Goal: Information Seeking & Learning: Learn about a topic

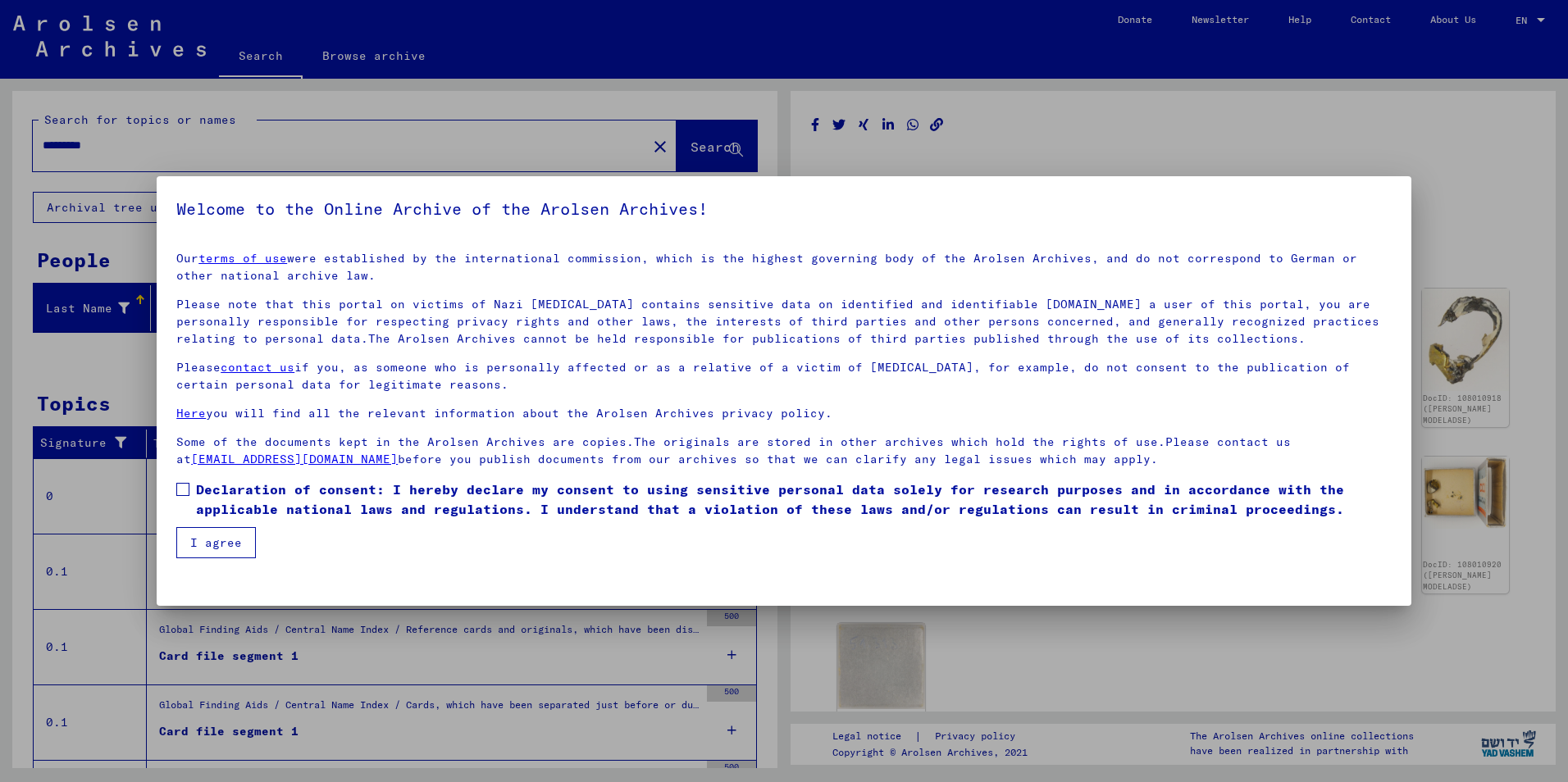
click at [175, 495] on mat-dialog-content "Our terms of use were established by the international commission, which is the…" at bounding box center [783, 398] width 1255 height 319
click at [183, 490] on span at bounding box center [182, 489] width 13 height 13
click at [204, 536] on button "I agree" at bounding box center [216, 543] width 79 height 31
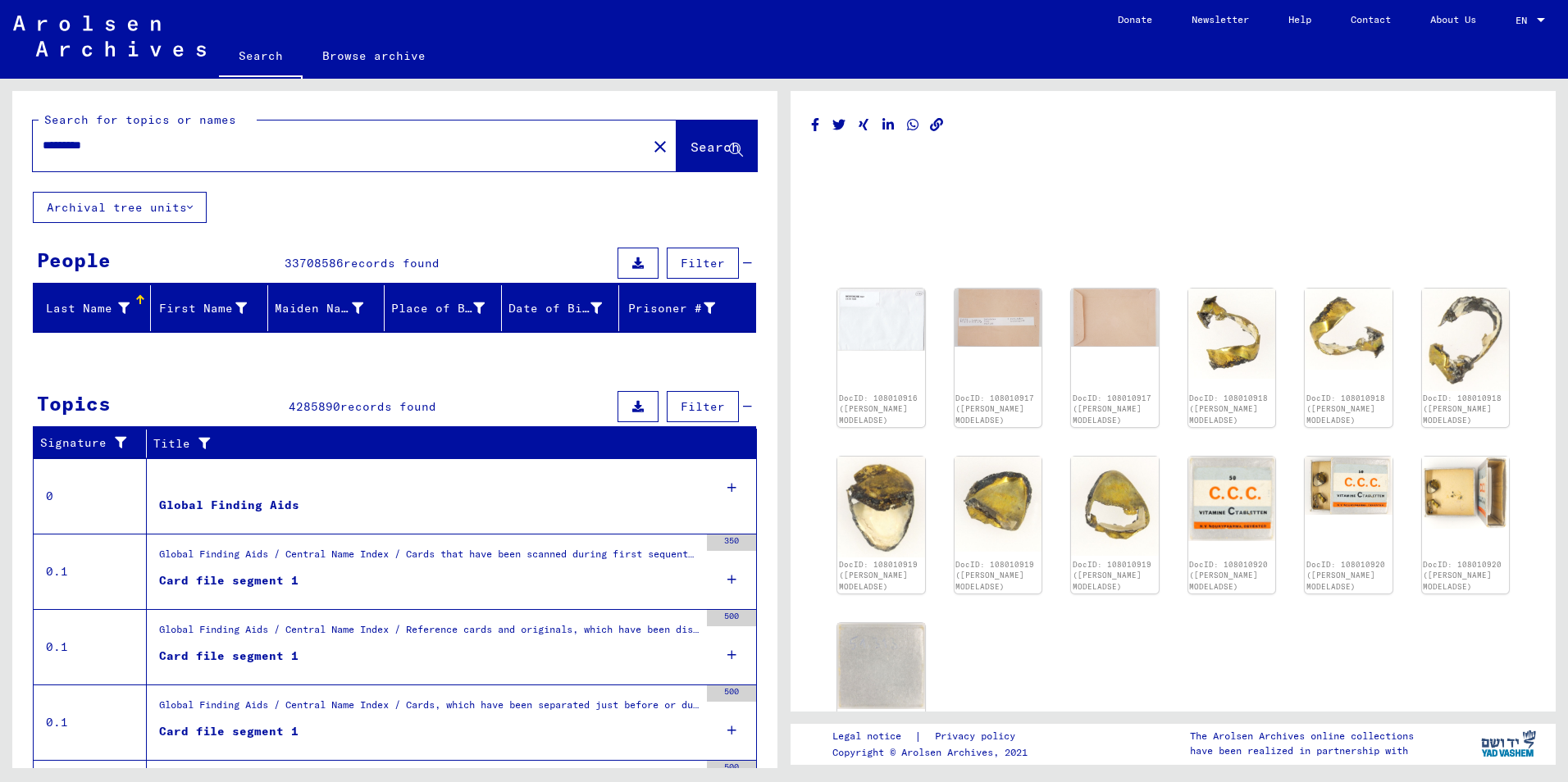
drag, startPoint x: 1265, startPoint y: 580, endPoint x: 1186, endPoint y: 621, distance: 89.0
click at [1239, 632] on div "DocID: 108010916 ([PERSON_NAME] MODELADSE) DocID: 108010917 ([PERSON_NAME] MODE…" at bounding box center [1173, 516] width 684 height 469
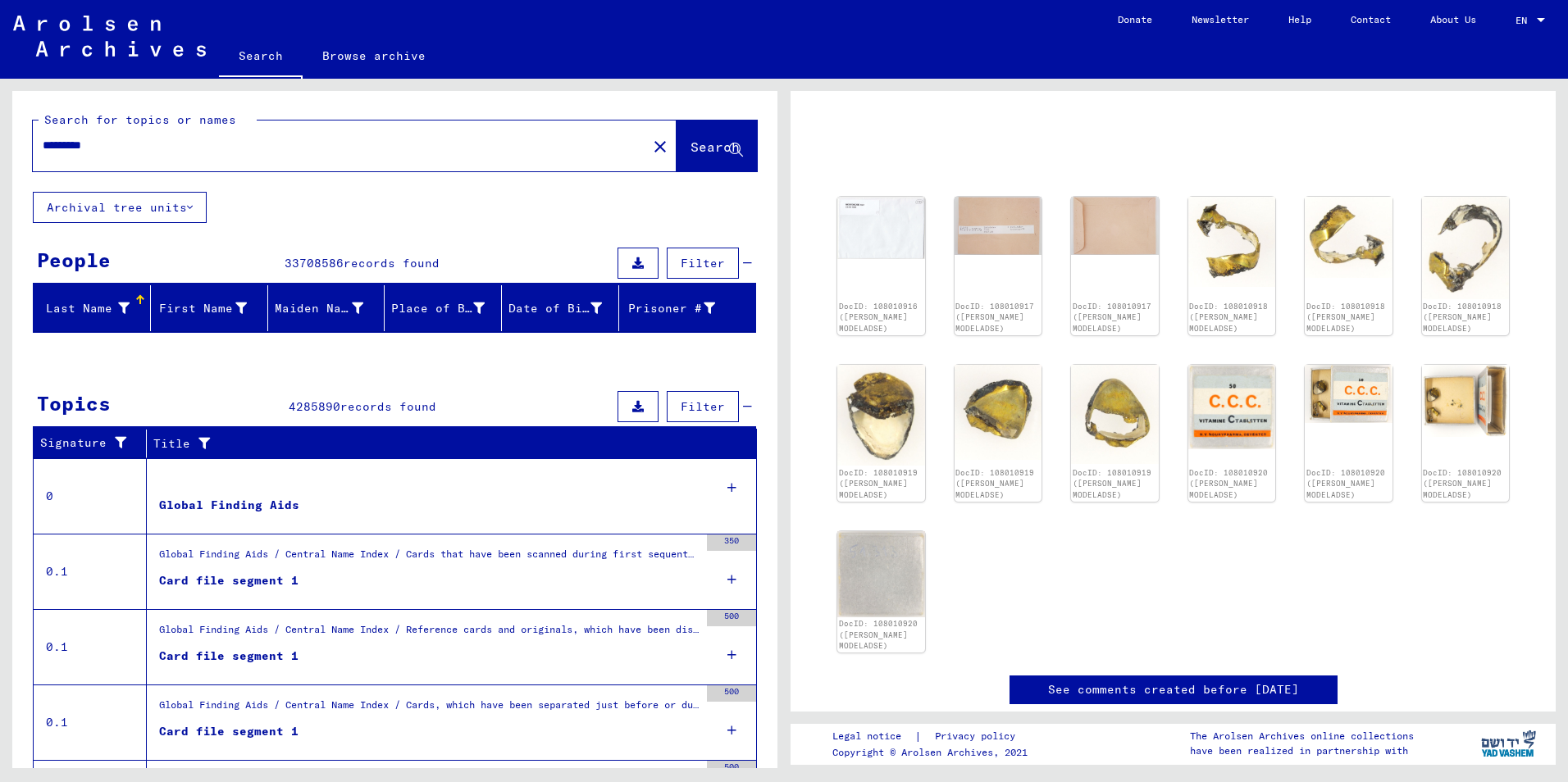
scroll to position [99, 0]
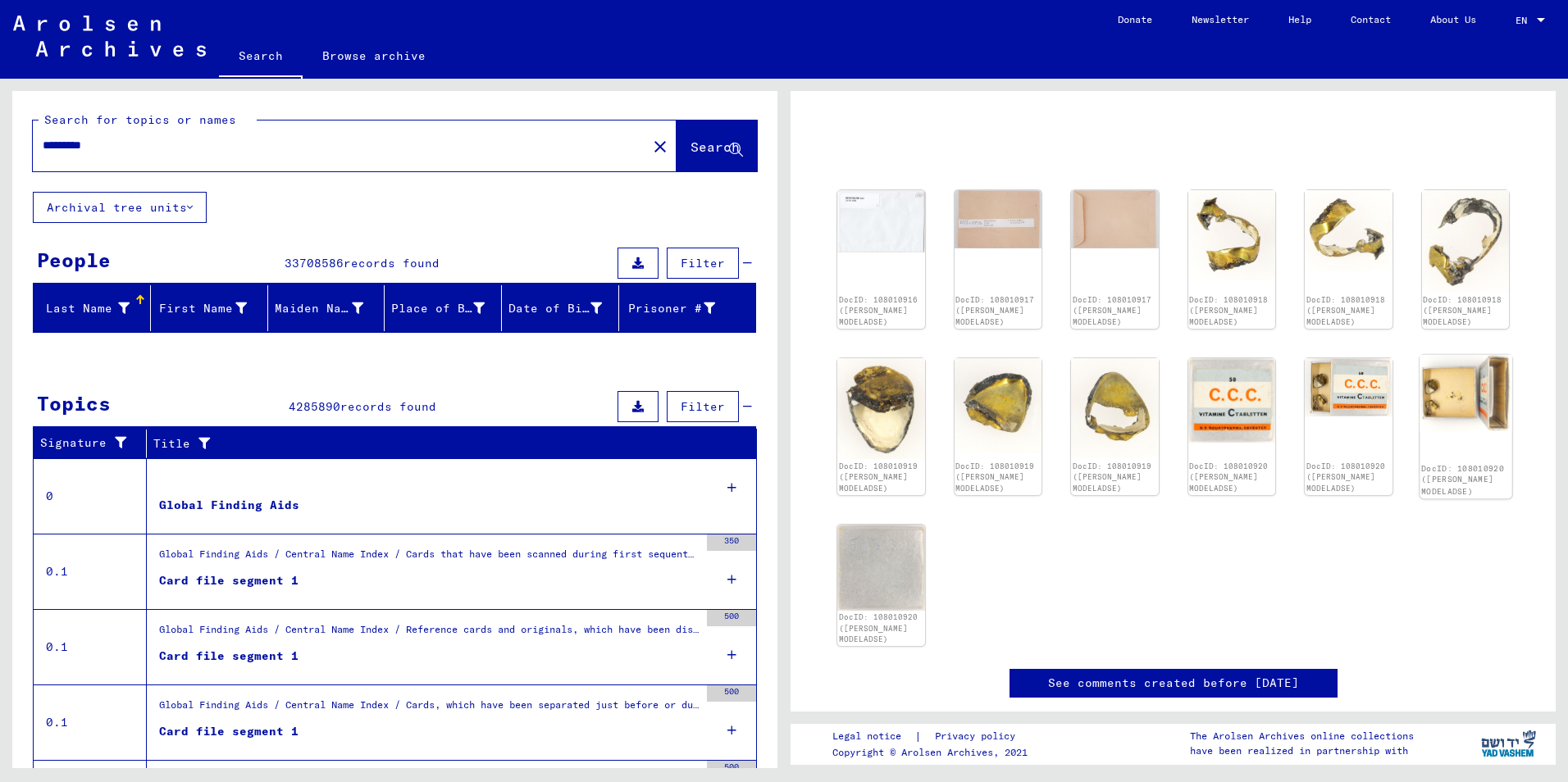
click at [1420, 405] on img at bounding box center [1465, 393] width 92 height 76
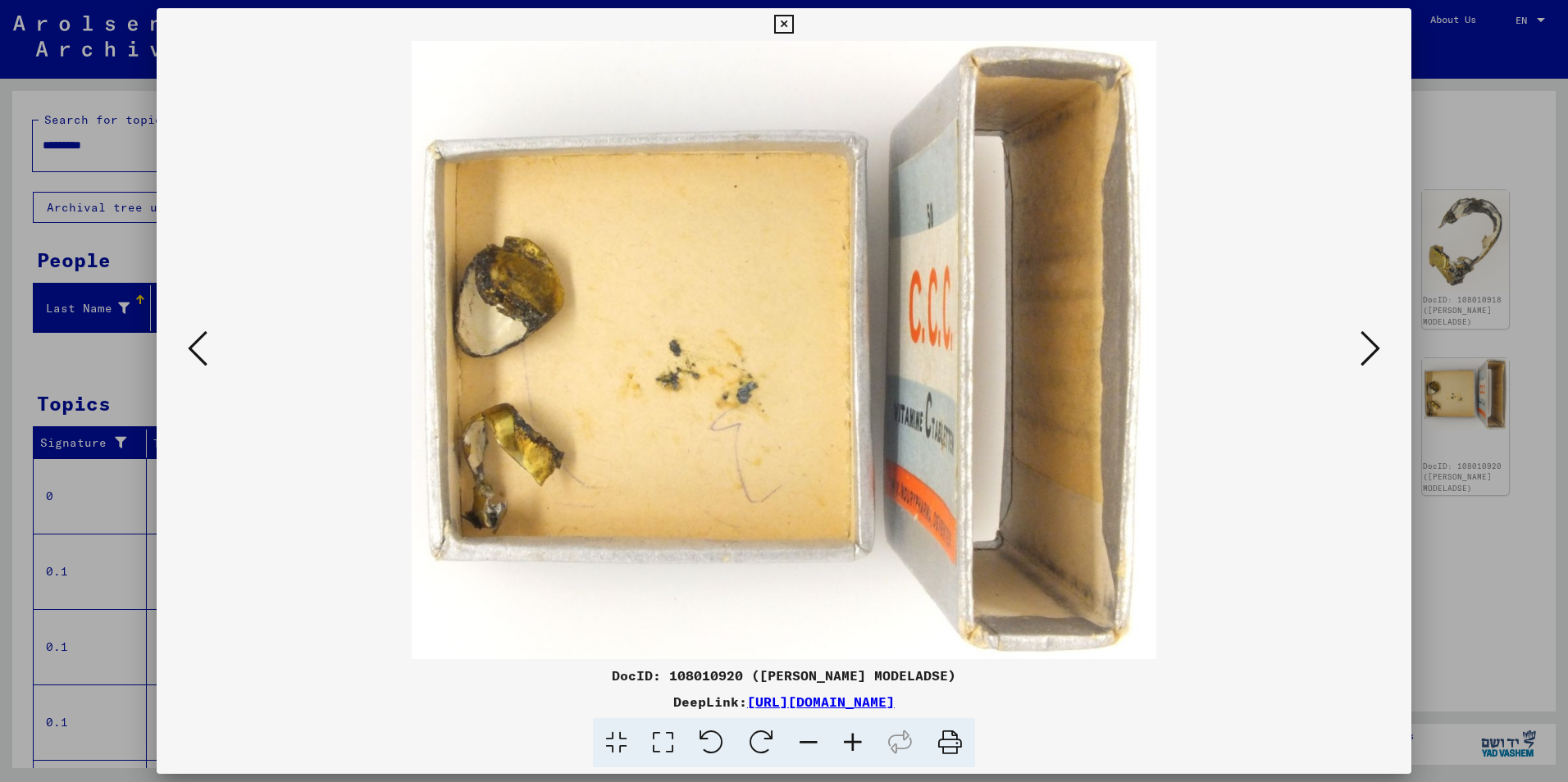
drag, startPoint x: 1549, startPoint y: 91, endPoint x: 1497, endPoint y: 106, distance: 54.1
click at [1497, 106] on div at bounding box center [784, 391] width 1568 height 782
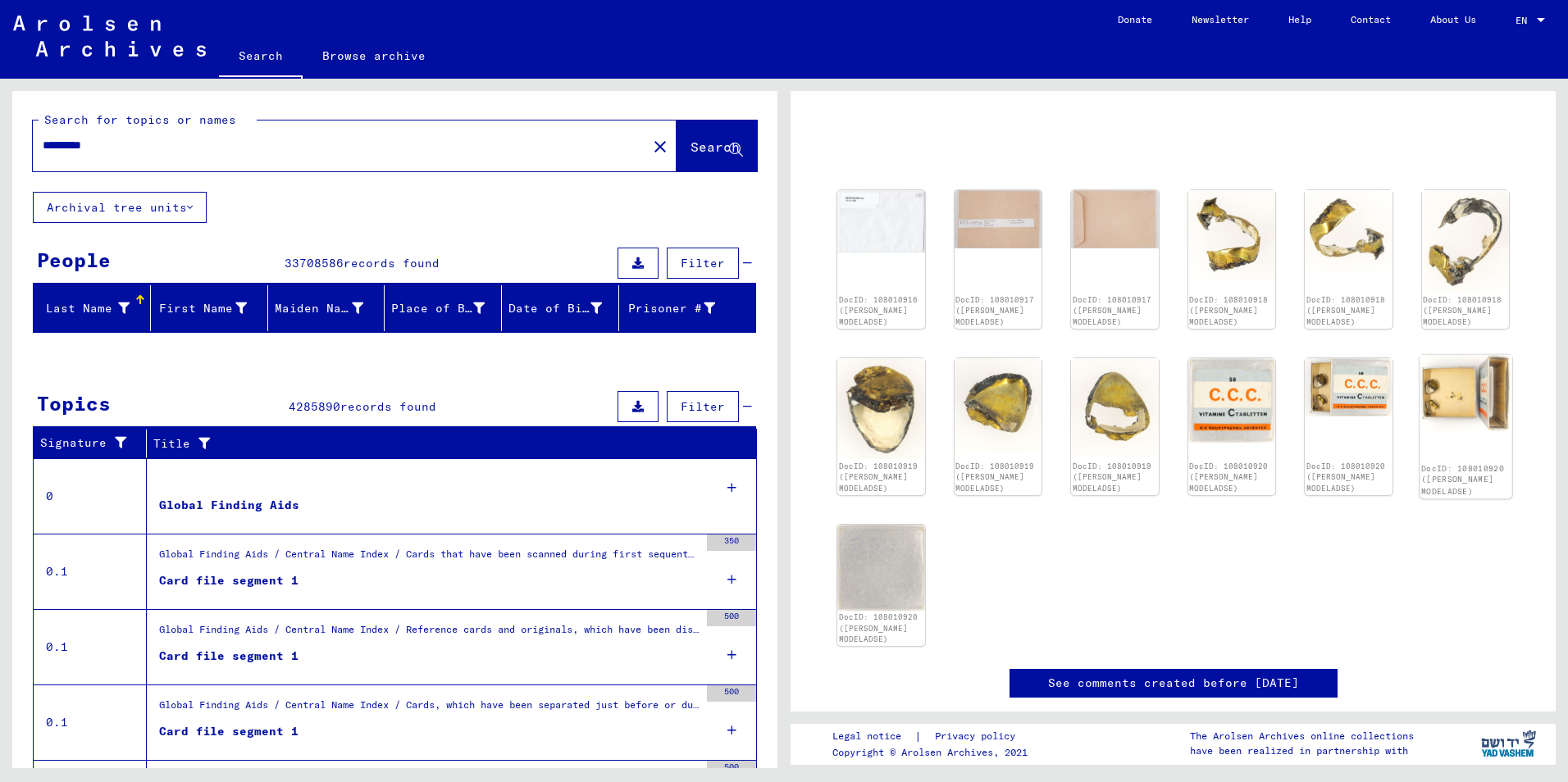
click at [1461, 369] on img at bounding box center [1465, 393] width 92 height 76
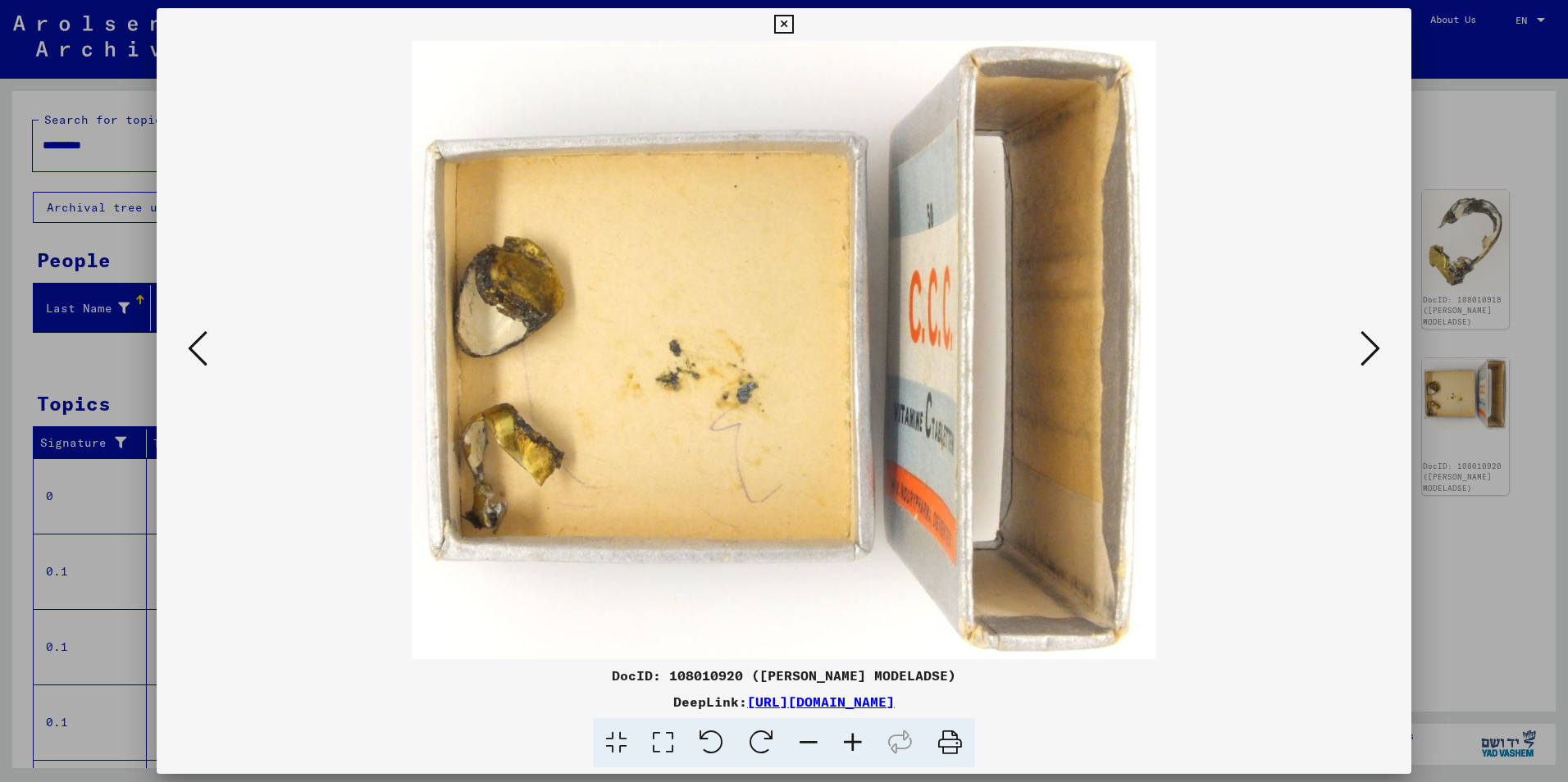
click at [1372, 359] on icon at bounding box center [1370, 348] width 20 height 39
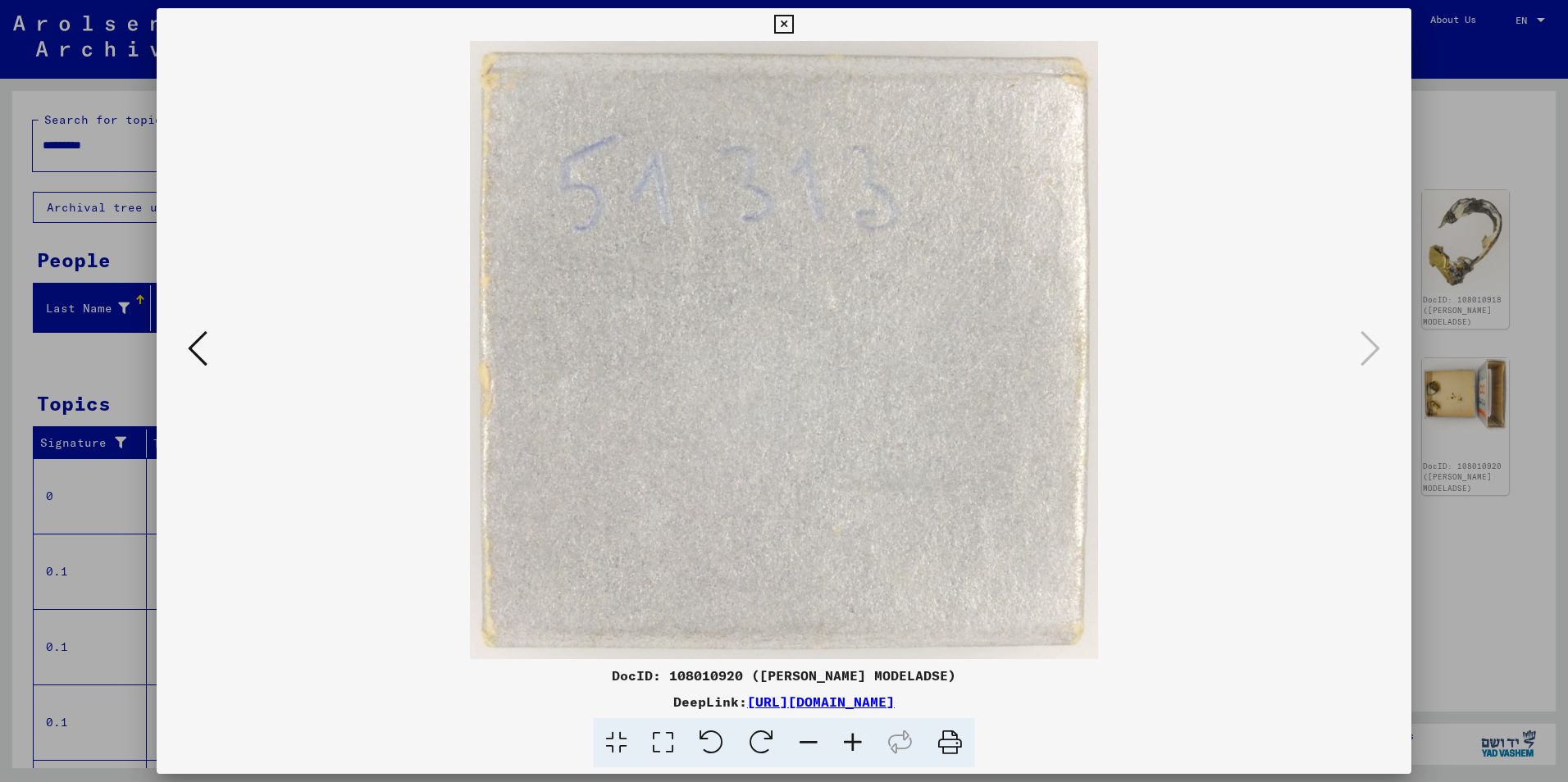
click at [228, 353] on img at bounding box center [783, 350] width 1143 height 618
click at [210, 357] on button at bounding box center [197, 350] width 30 height 47
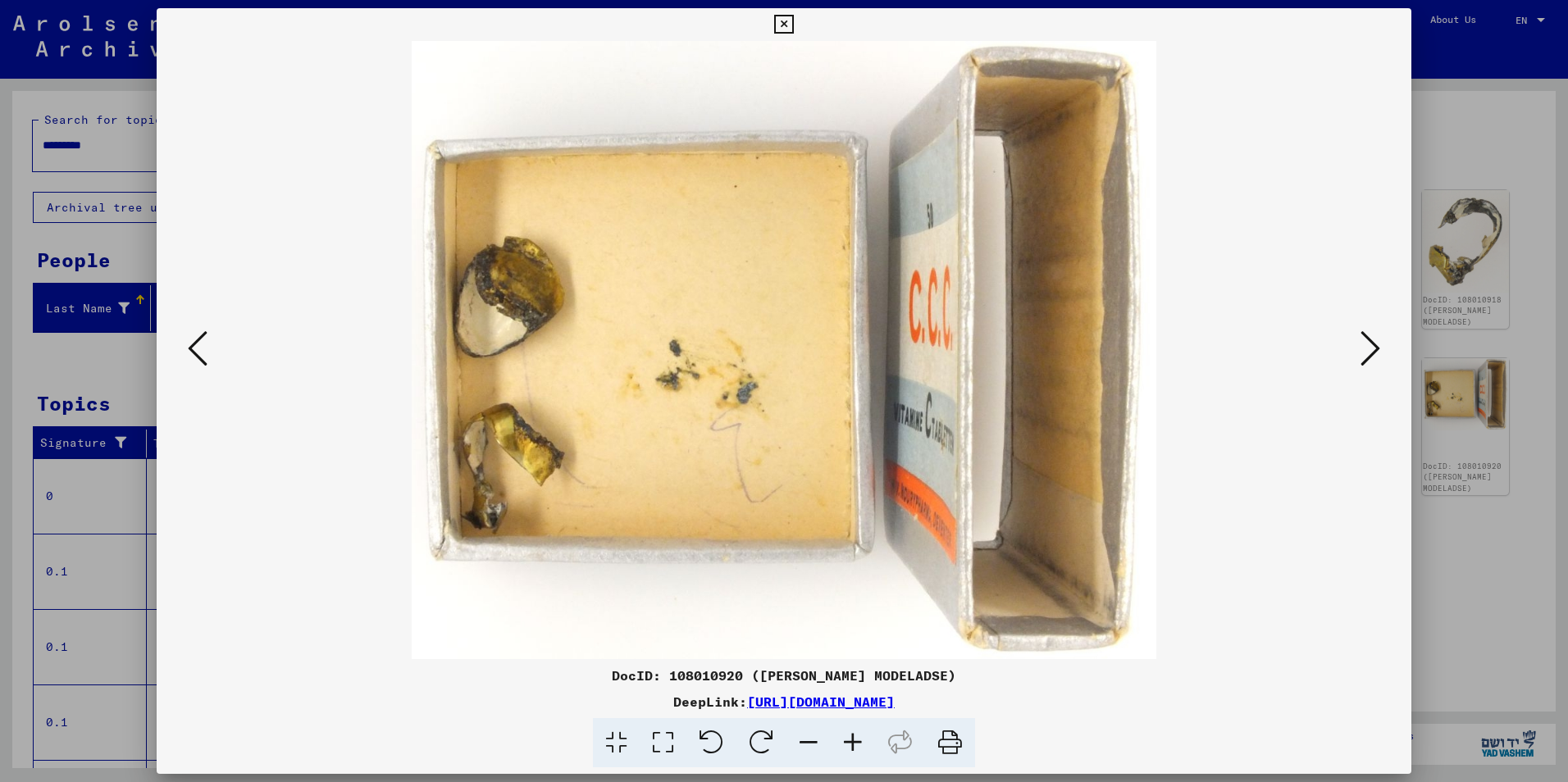
click at [210, 358] on button at bounding box center [197, 350] width 30 height 47
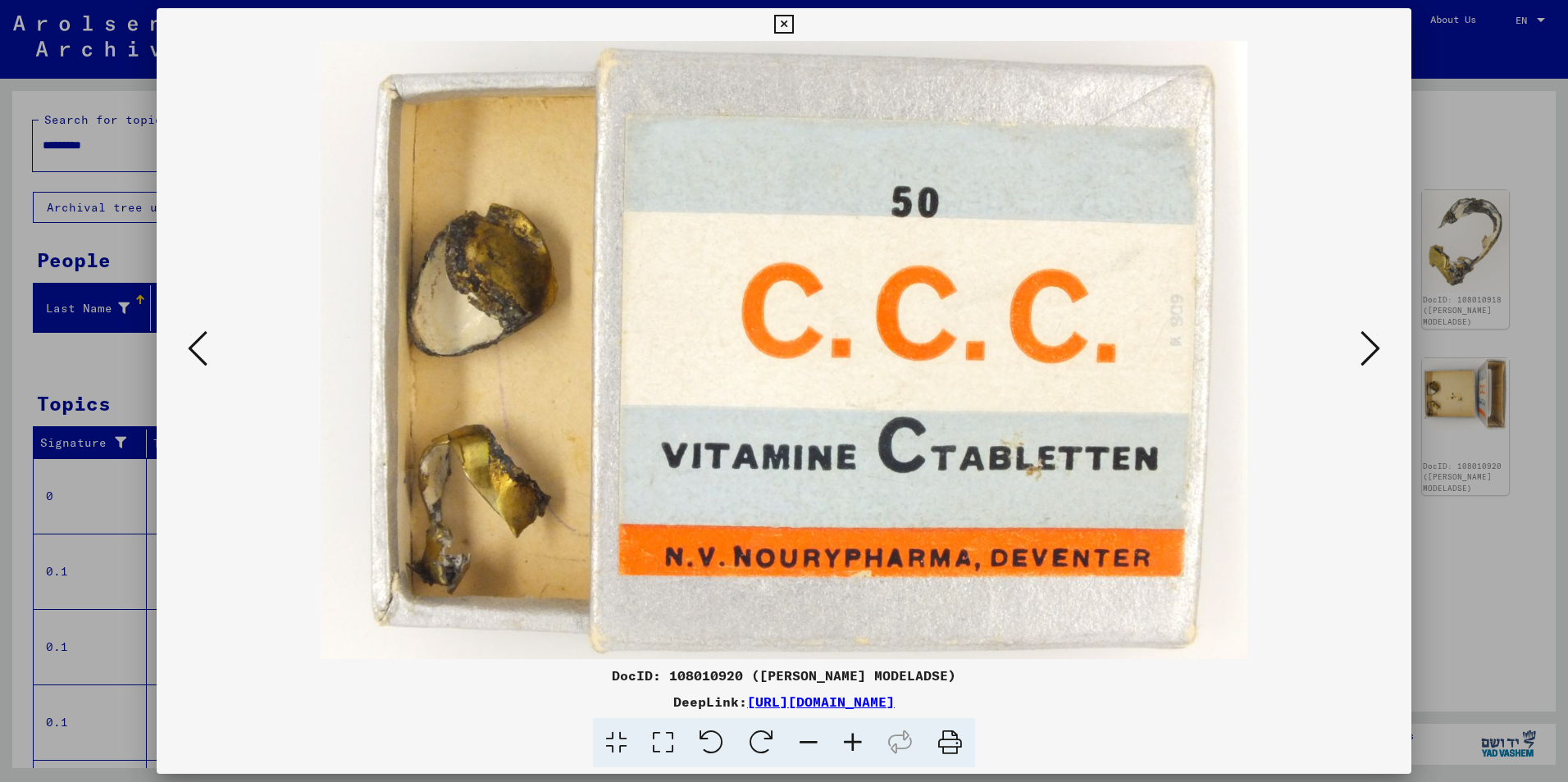
click at [210, 358] on button at bounding box center [197, 350] width 30 height 47
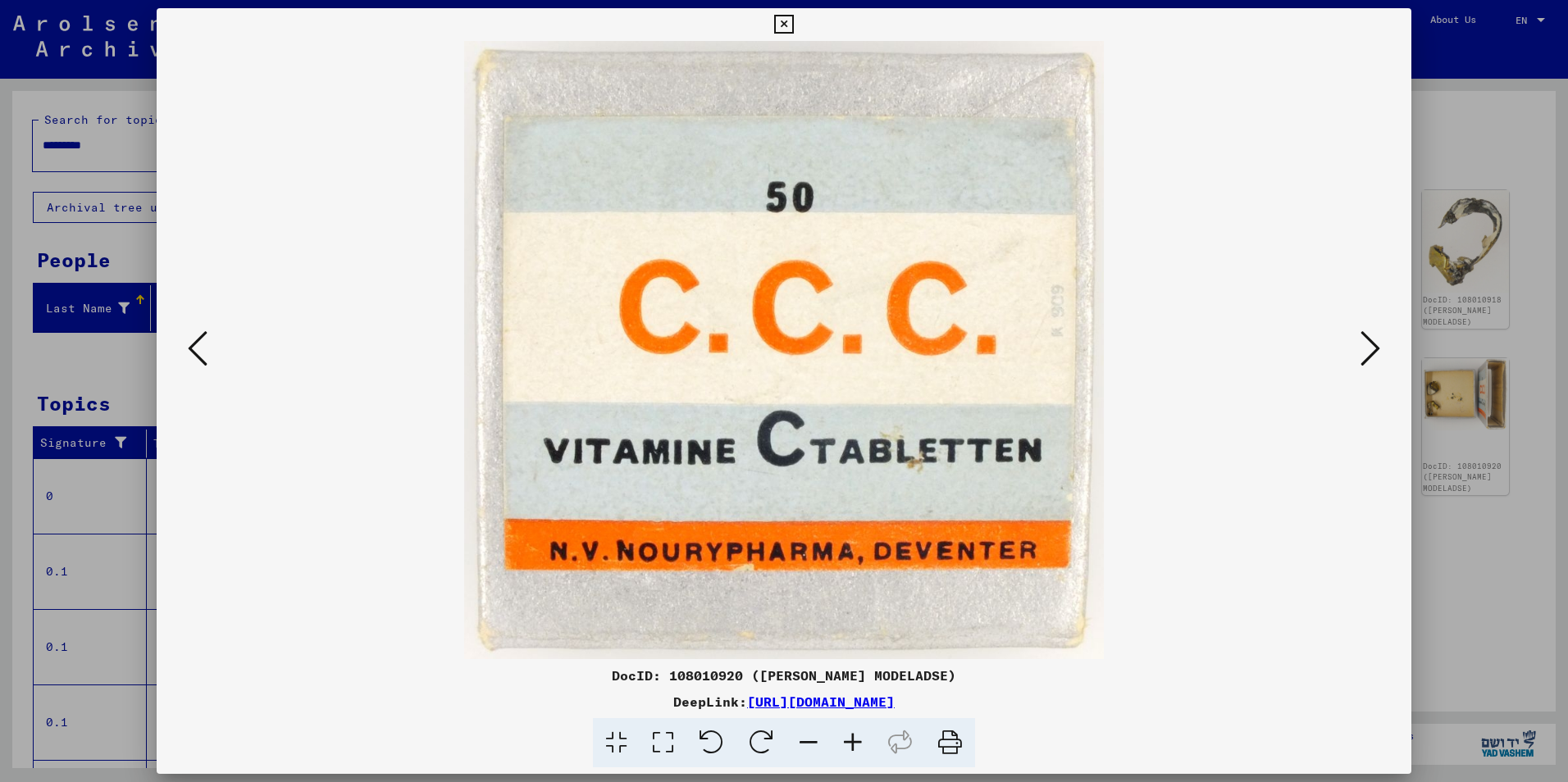
click at [210, 358] on button at bounding box center [197, 350] width 30 height 47
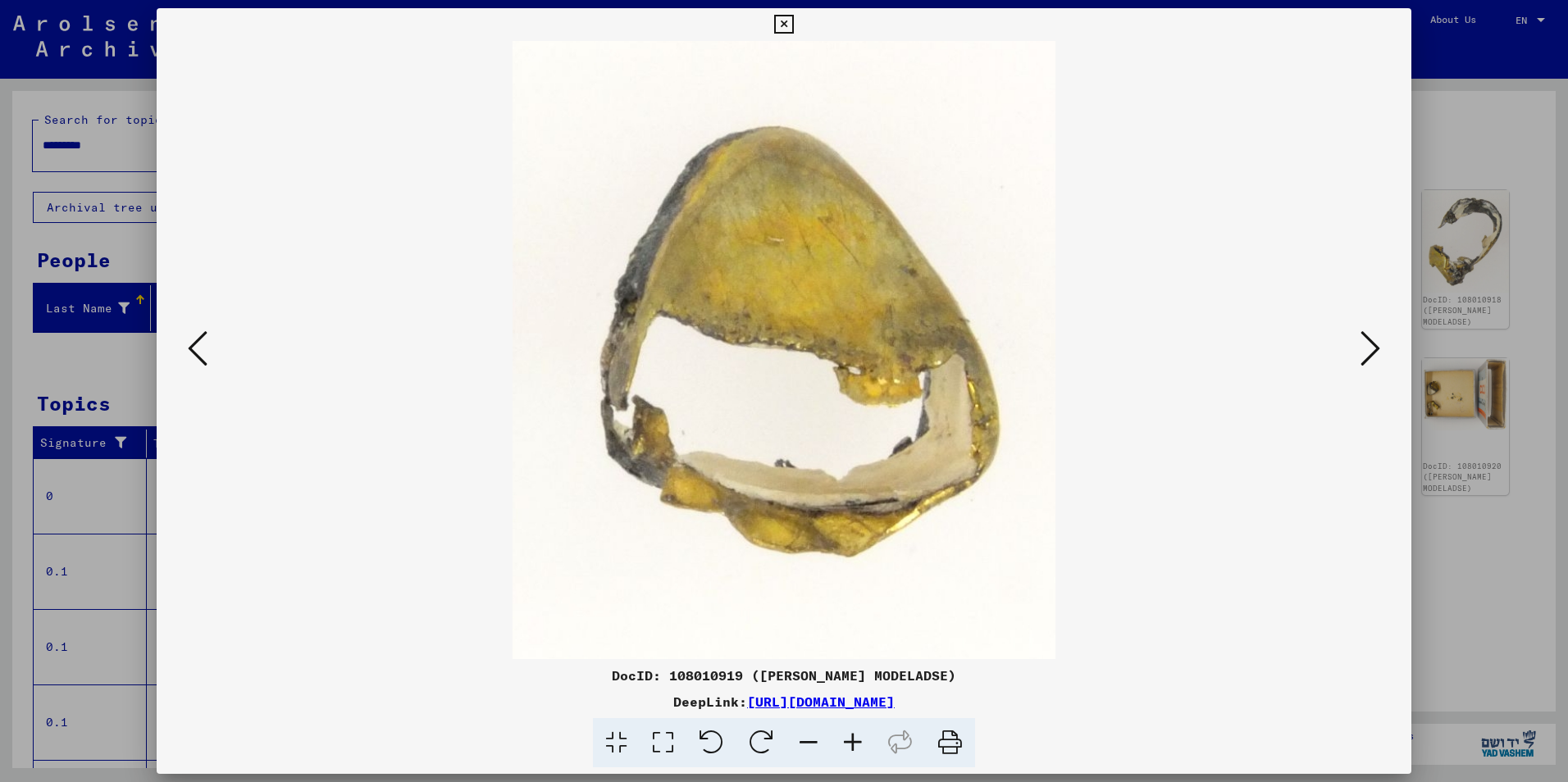
click at [211, 358] on button at bounding box center [197, 350] width 30 height 47
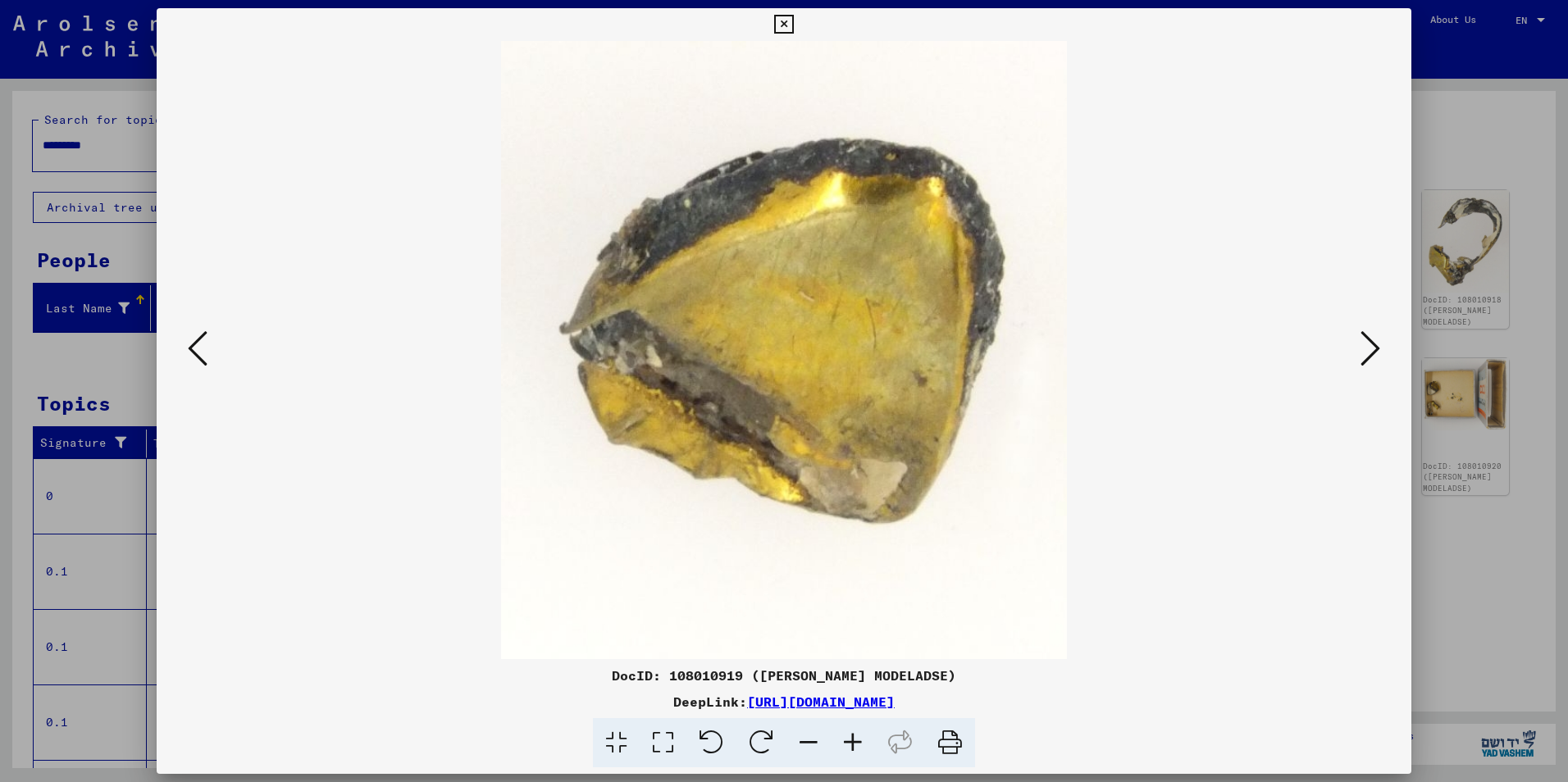
click at [211, 358] on button at bounding box center [197, 350] width 30 height 47
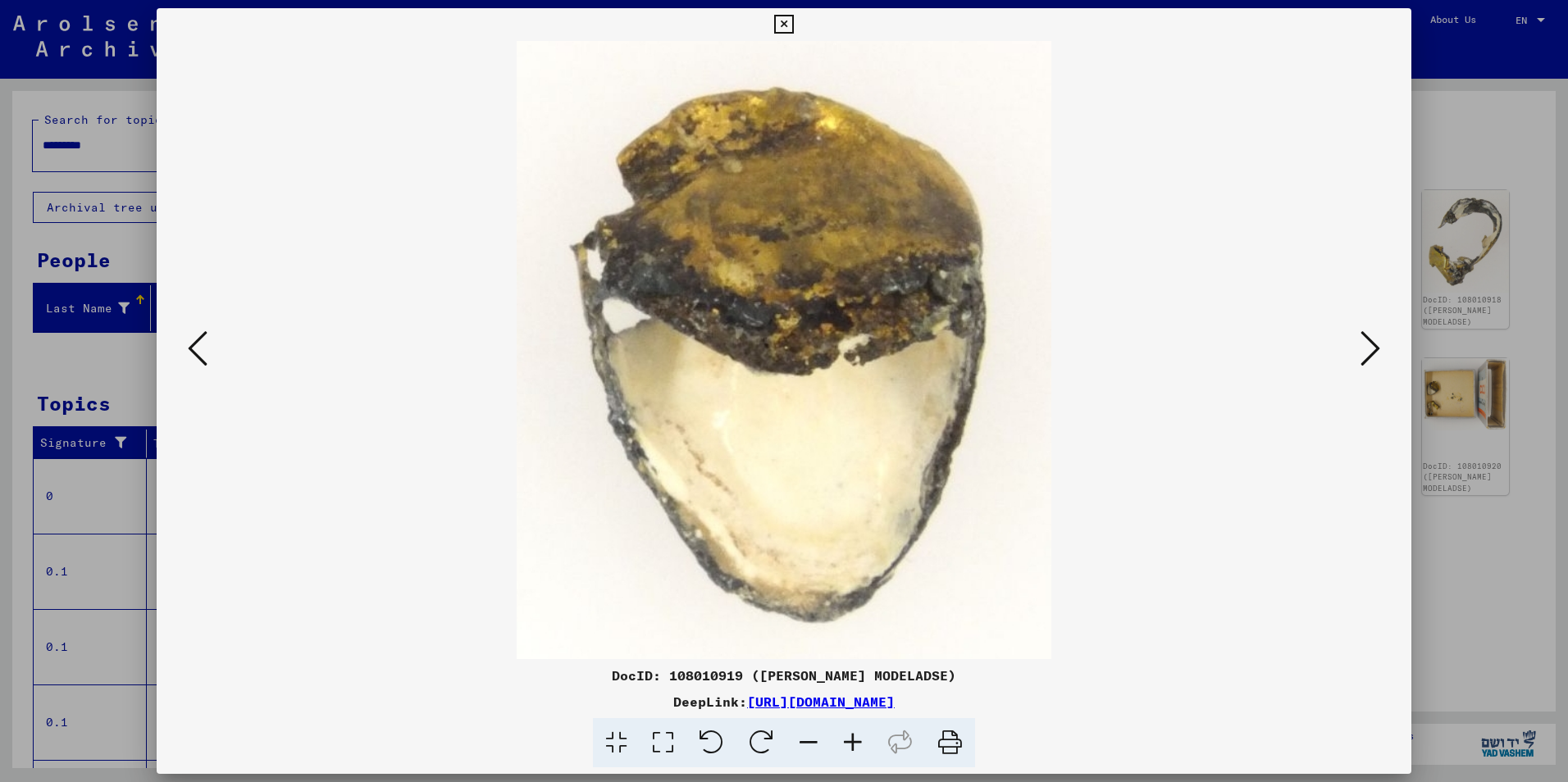
click at [211, 358] on button at bounding box center [197, 350] width 30 height 47
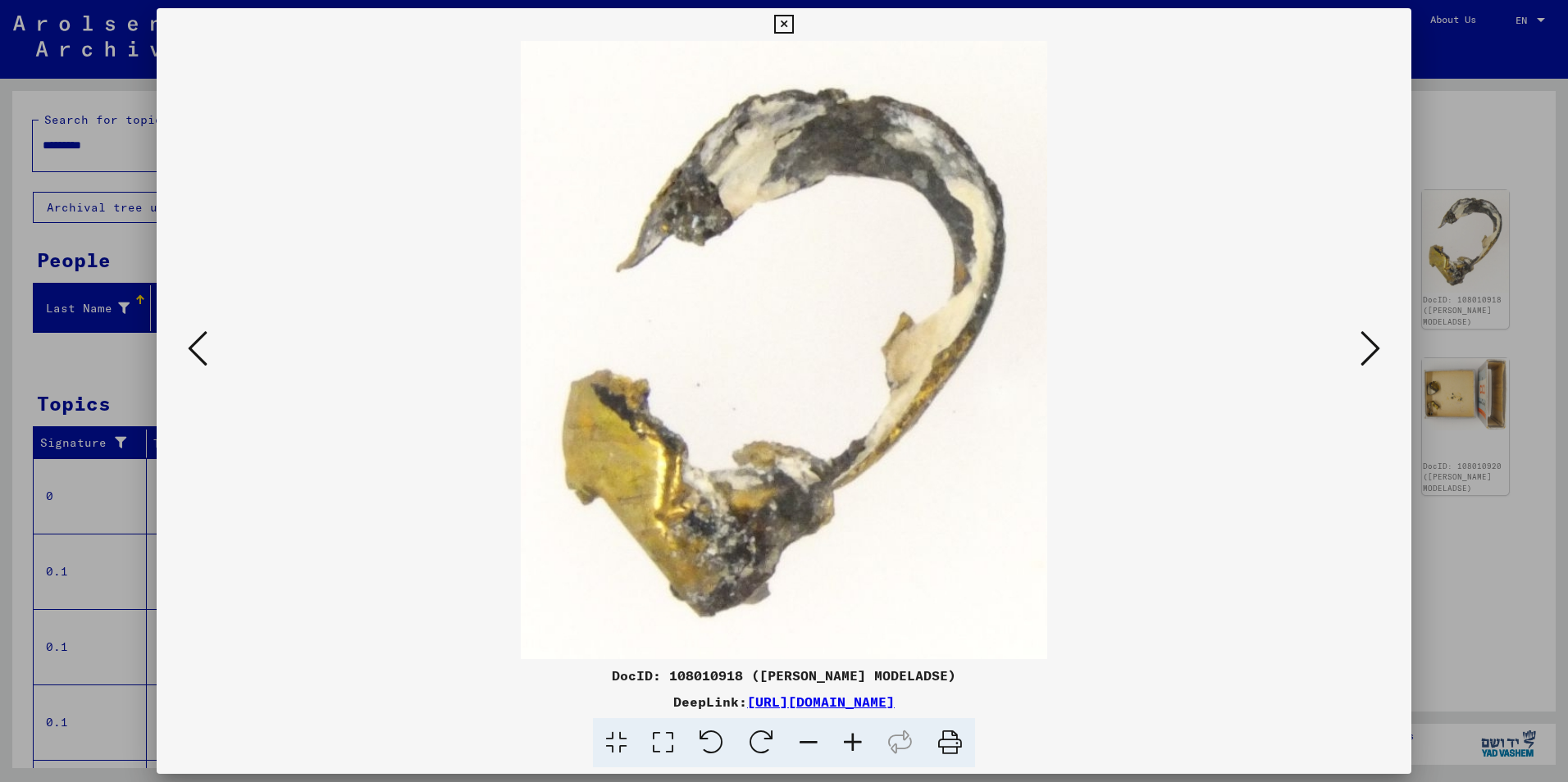
click at [211, 358] on button at bounding box center [197, 350] width 30 height 47
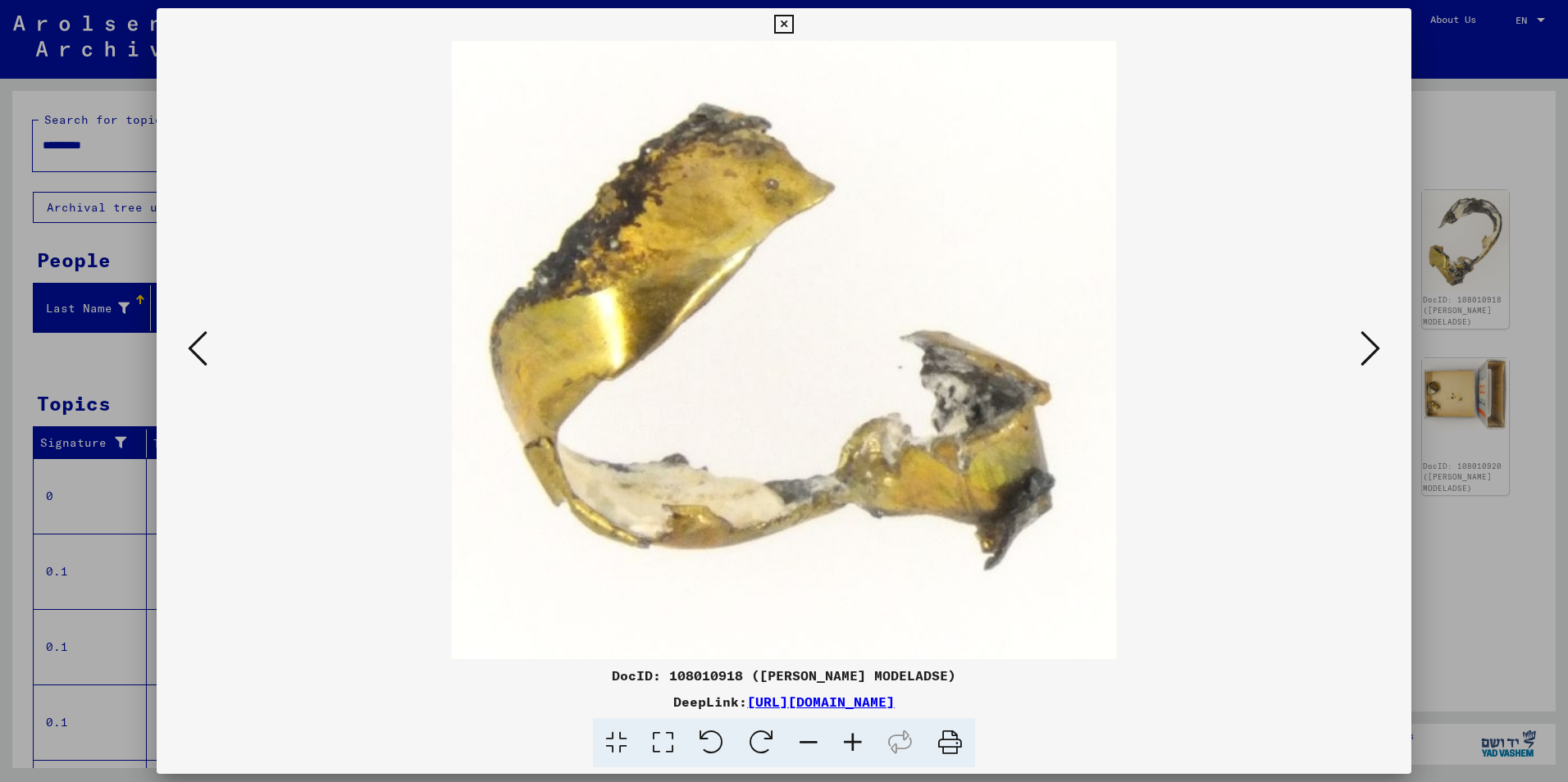
click at [211, 358] on button at bounding box center [197, 350] width 30 height 47
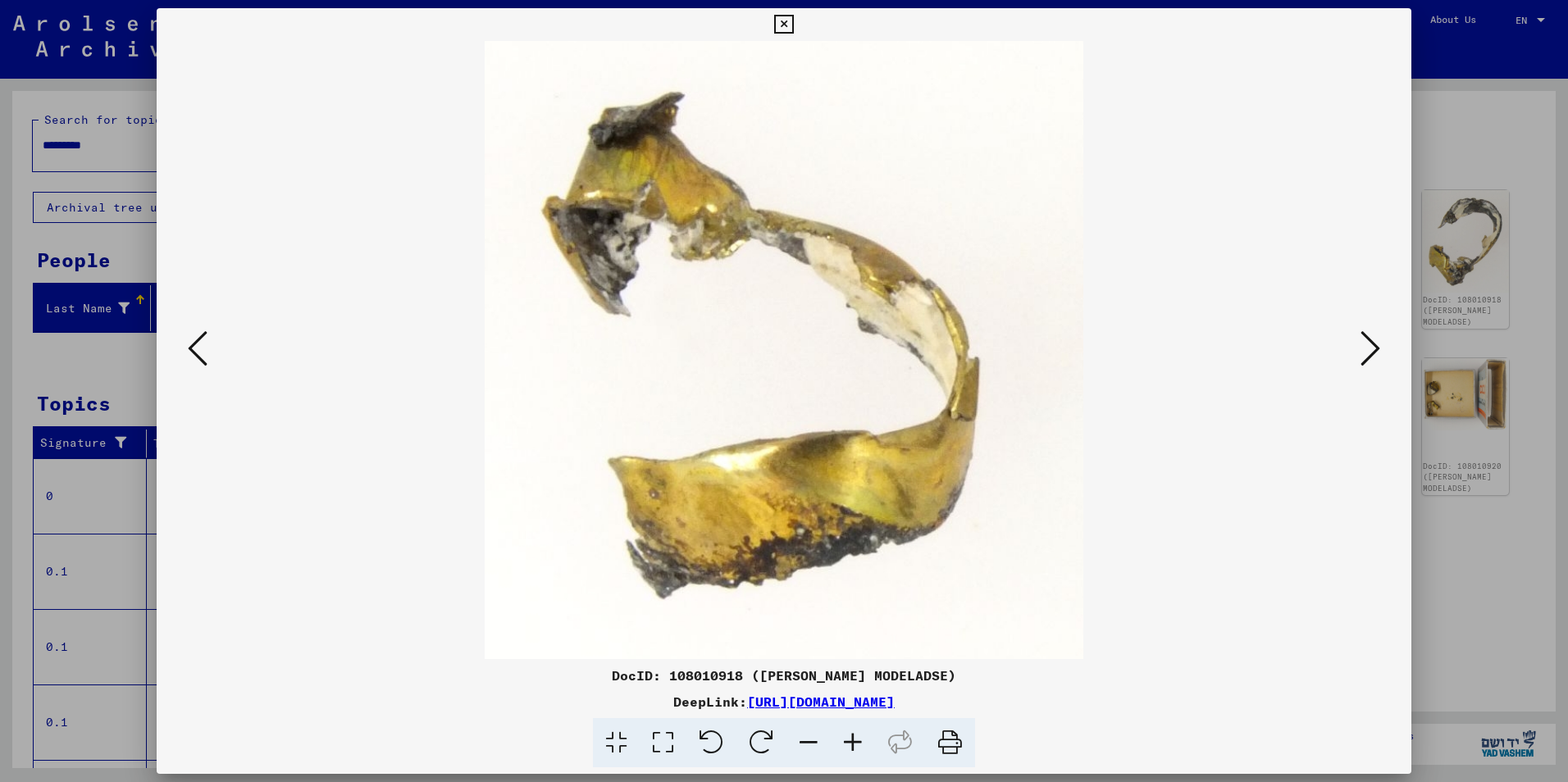
click at [216, 358] on img at bounding box center [783, 350] width 1143 height 618
click at [197, 358] on icon at bounding box center [197, 348] width 20 height 39
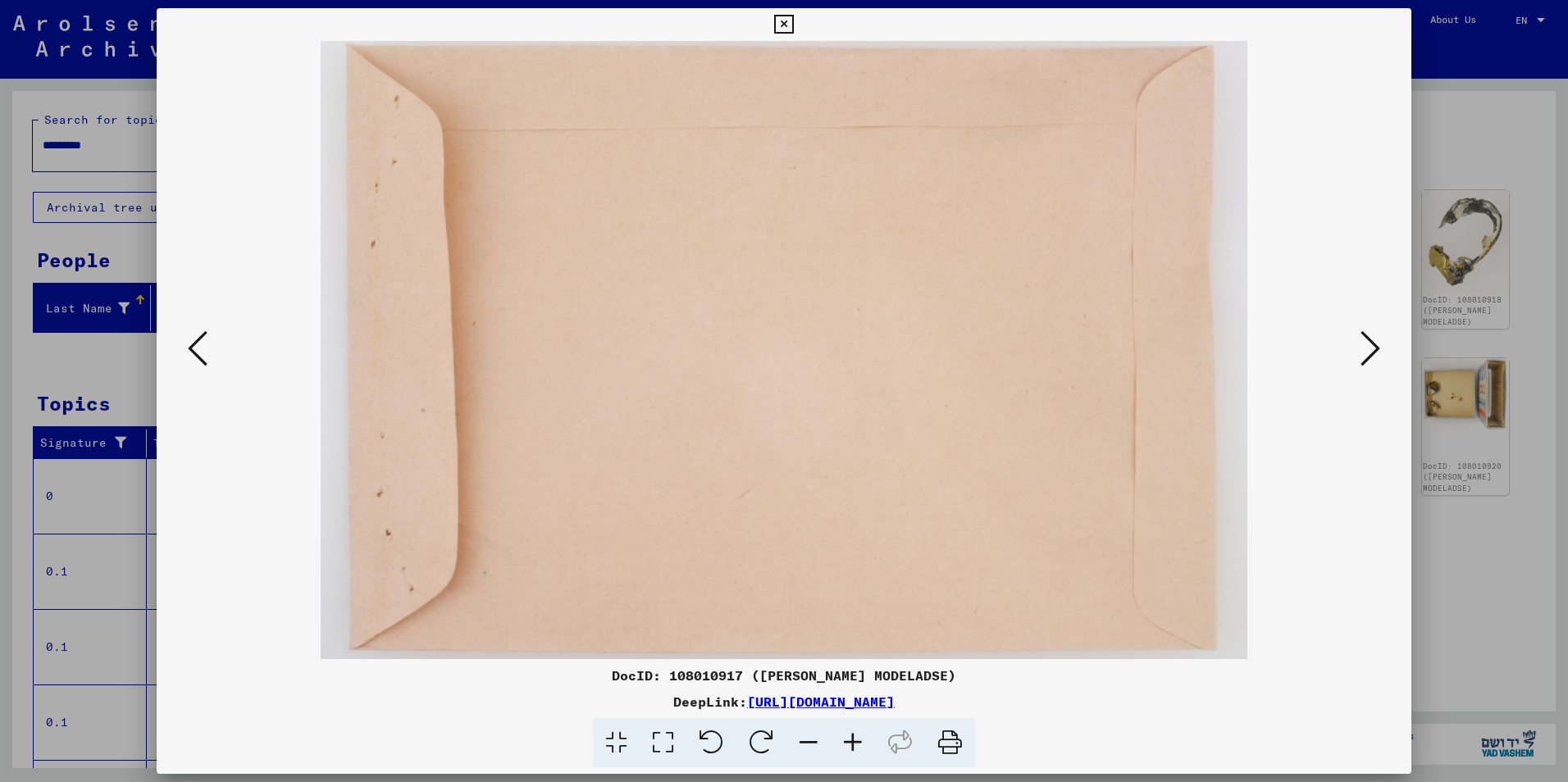
click at [787, 29] on icon at bounding box center [784, 24] width 19 height 20
